Goal: Find contact information: Find contact information

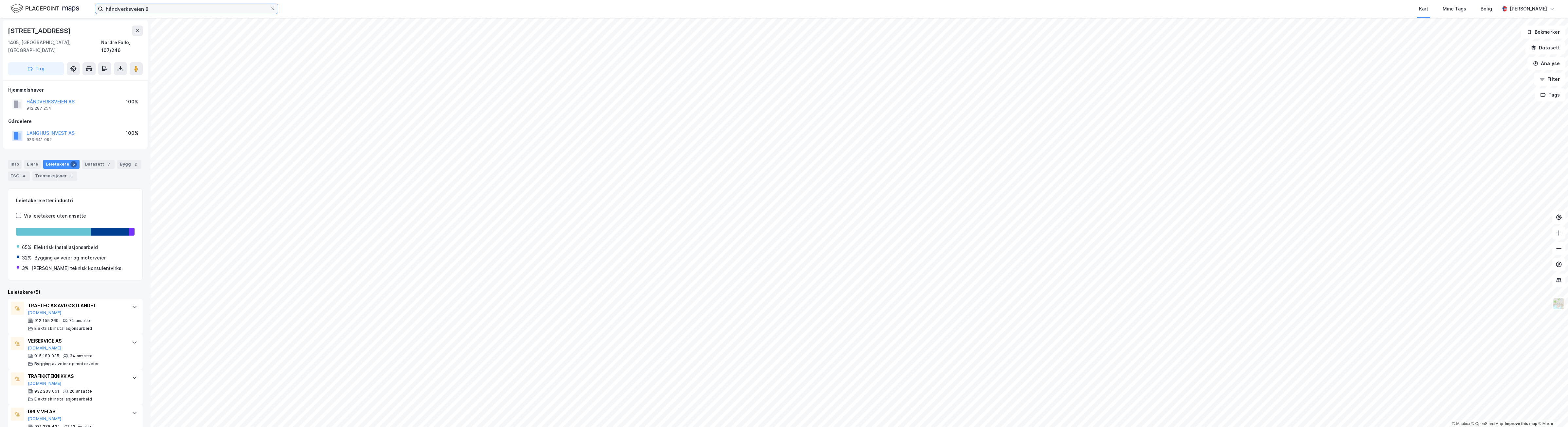
click at [159, 9] on input "håndverksveien 8" at bounding box center [186, 9] width 167 height 10
drag, startPoint x: 16, startPoint y: -5, endPoint x: 2, endPoint y: -6, distance: 14.0
click at [2, 0] on html "håndverksveien 8 Nylige søk (100) [PERSON_NAME] ARKITEKTER AS • Leietaker • Ark…" at bounding box center [784, 214] width 1568 height 427
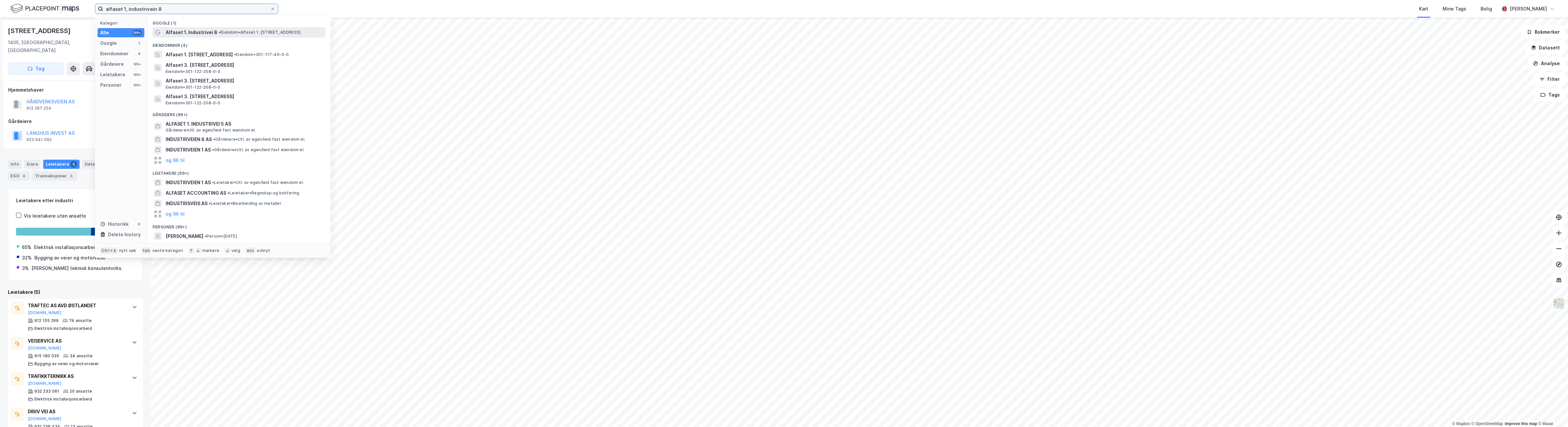
type input "alfaset 1, industrivein 8"
click at [279, 27] on div "Alfaset 1. Industrivei 8 • Eiendom • Alfaset 1. [STREET_ADDRESS]" at bounding box center [239, 32] width 173 height 10
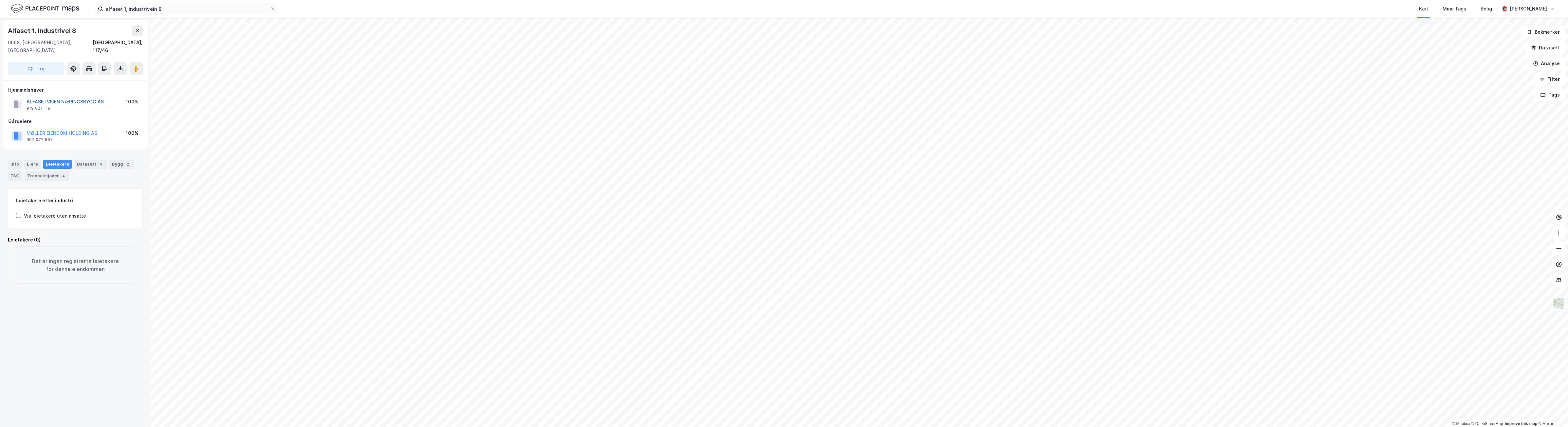
click at [0, 0] on button "ALFASETVEIEN NÆRINGSBYGG AS" at bounding box center [0, 0] width 0 height 0
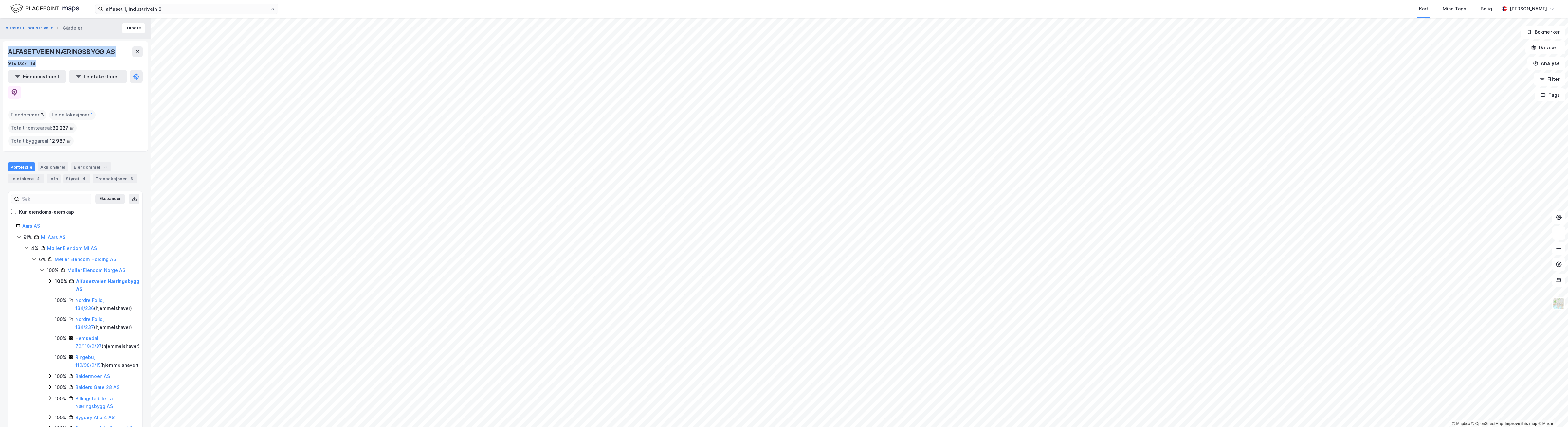
drag, startPoint x: 7, startPoint y: 50, endPoint x: 123, endPoint y: 59, distance: 116.3
click at [123, 59] on div "ALFASETVEIEN NÆRINGSBYGG AS 919 027 118 Eiendomstabell Leietakertabell" at bounding box center [75, 72] width 145 height 63
drag, startPoint x: 123, startPoint y: 59, endPoint x: 92, endPoint y: 55, distance: 31.3
copy div "ALFASETVEIEN NÆRINGSBYGG AS 919 027 118"
click at [82, 57] on div "ALFASETVEIEN NÆRINGSBYGG AS" at bounding box center [62, 51] width 108 height 10
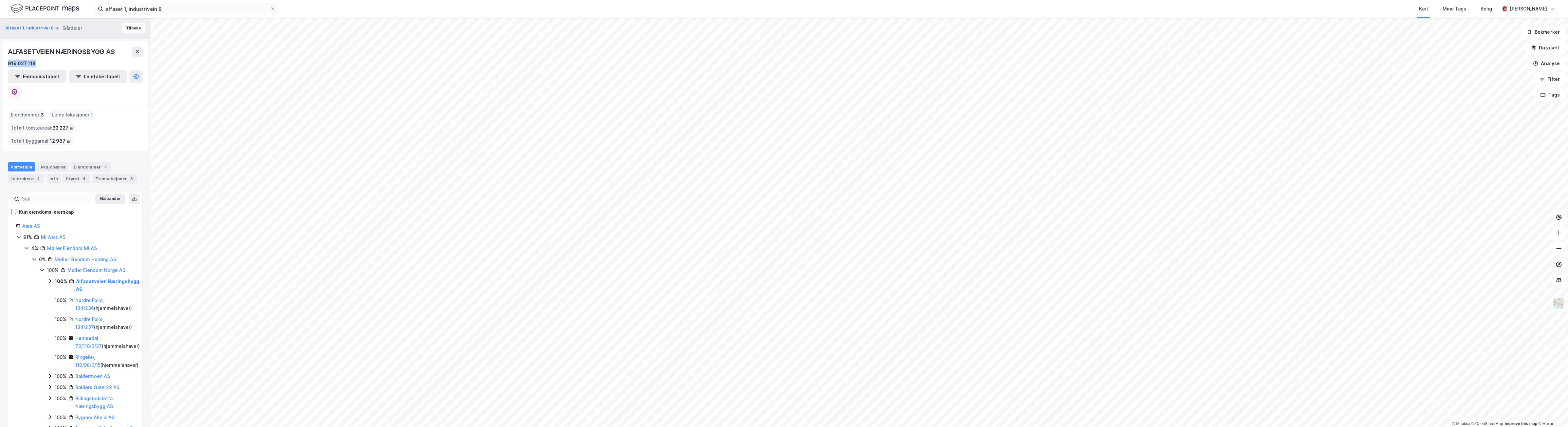
drag, startPoint x: 51, startPoint y: 63, endPoint x: 6, endPoint y: 61, distance: 45.0
click at [6, 61] on div "ALFASETVEIEN NÆRINGSBYGG AS 919 027 118 Eiendomstabell Leietakertabell" at bounding box center [75, 72] width 145 height 63
drag, startPoint x: 6, startPoint y: 61, endPoint x: 11, endPoint y: 60, distance: 5.1
copy div "919 027 118"
